Goal: Information Seeking & Learning: Learn about a topic

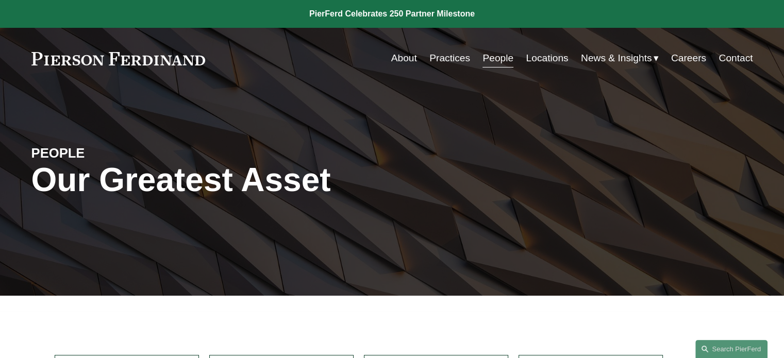
click at [498, 60] on link "People" at bounding box center [497, 58] width 31 height 20
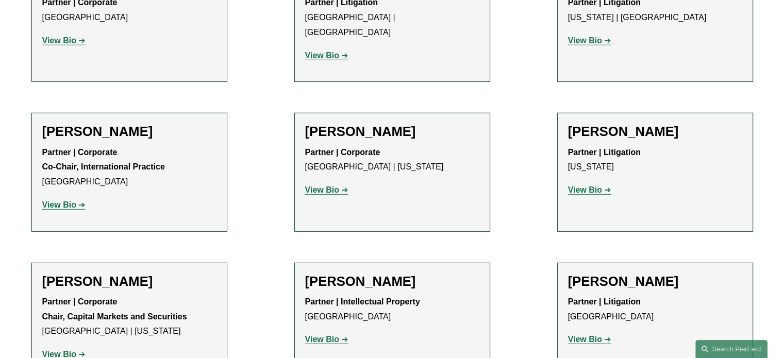
scroll to position [6948, 0]
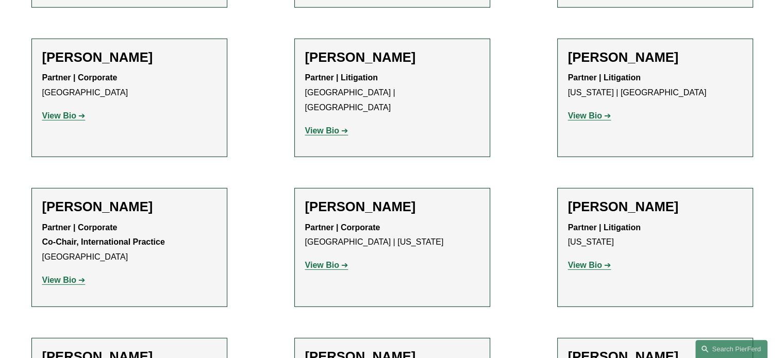
scroll to position [6862, 0]
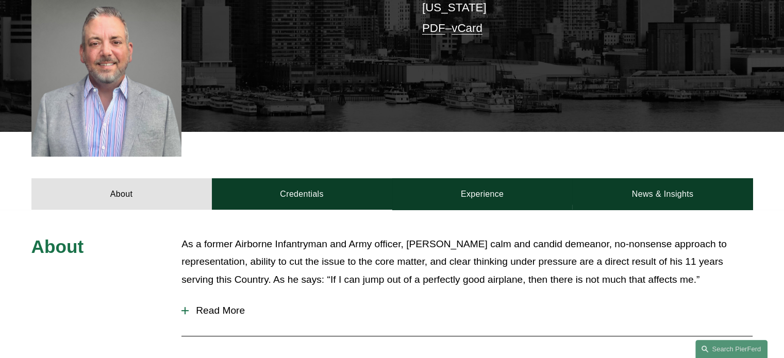
scroll to position [282, 0]
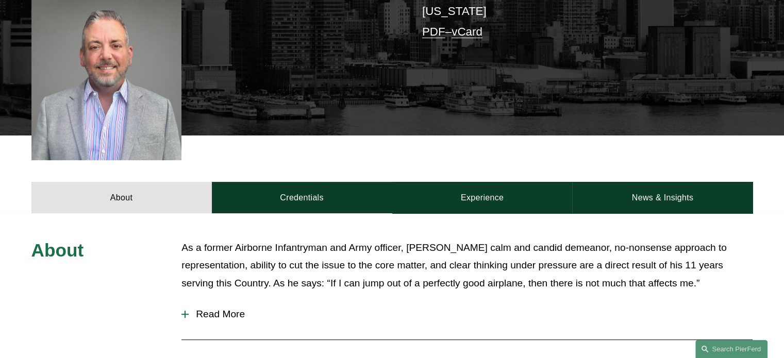
click at [228, 309] on span "Read More" at bounding box center [471, 314] width 564 height 11
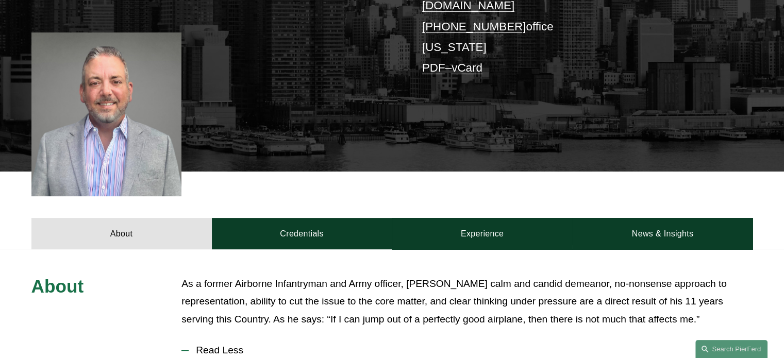
scroll to position [248, 0]
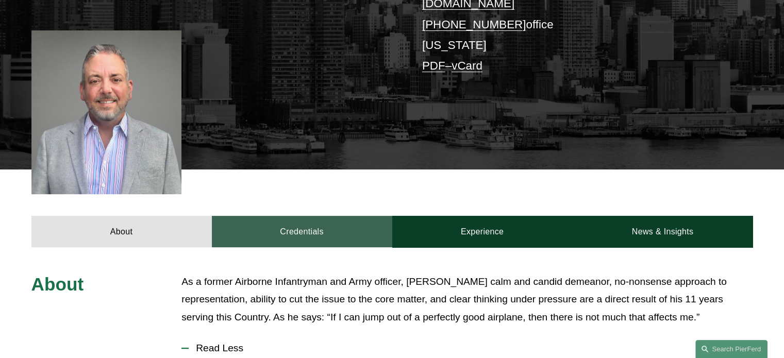
click at [284, 227] on link "Credentials" at bounding box center [302, 231] width 180 height 31
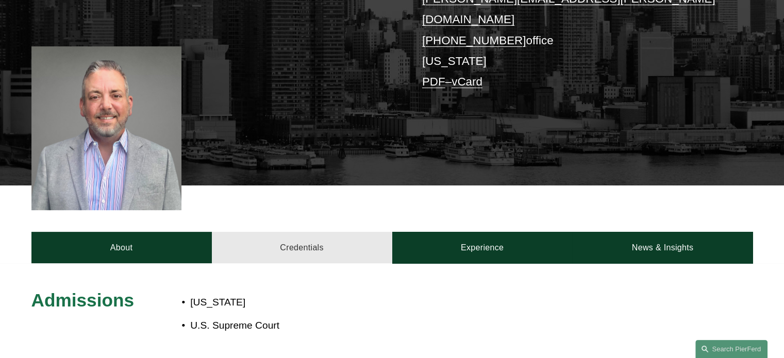
scroll to position [233, 0]
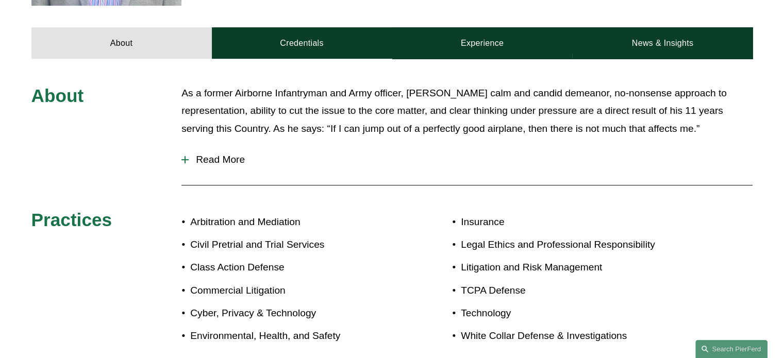
scroll to position [439, 0]
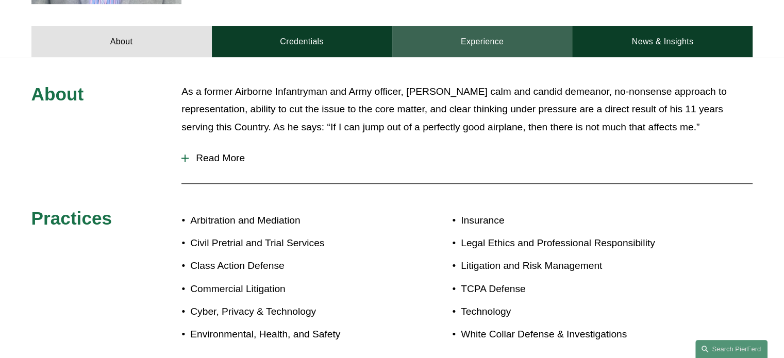
click at [481, 29] on link "Experience" at bounding box center [482, 41] width 180 height 31
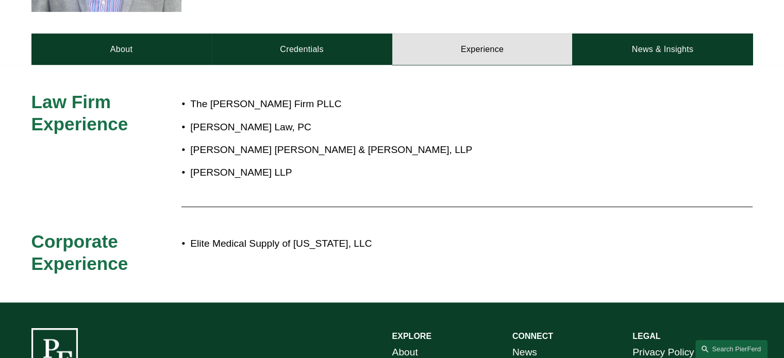
scroll to position [431, 0]
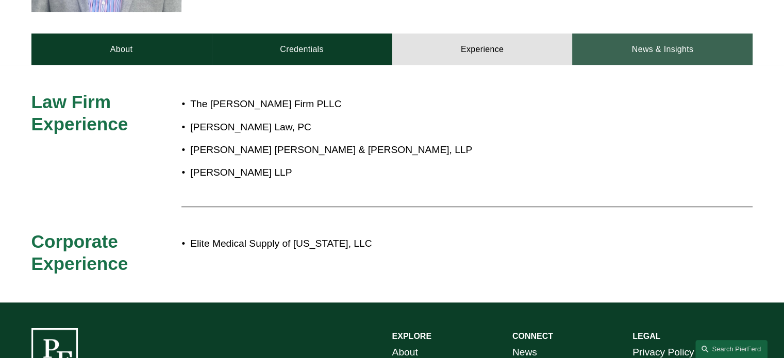
click at [651, 39] on link "News & Insights" at bounding box center [662, 48] width 180 height 31
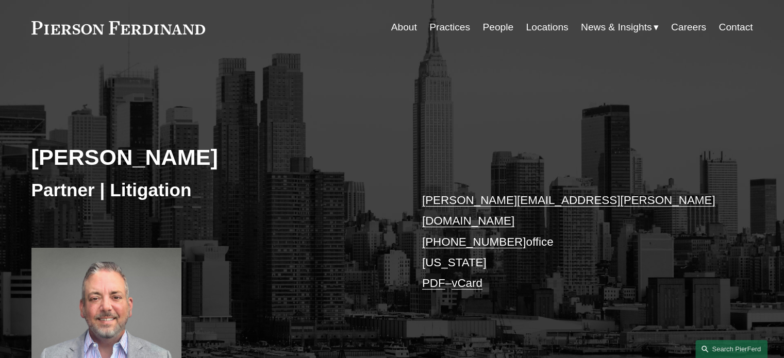
scroll to position [0, 0]
